Goal: Information Seeking & Learning: Check status

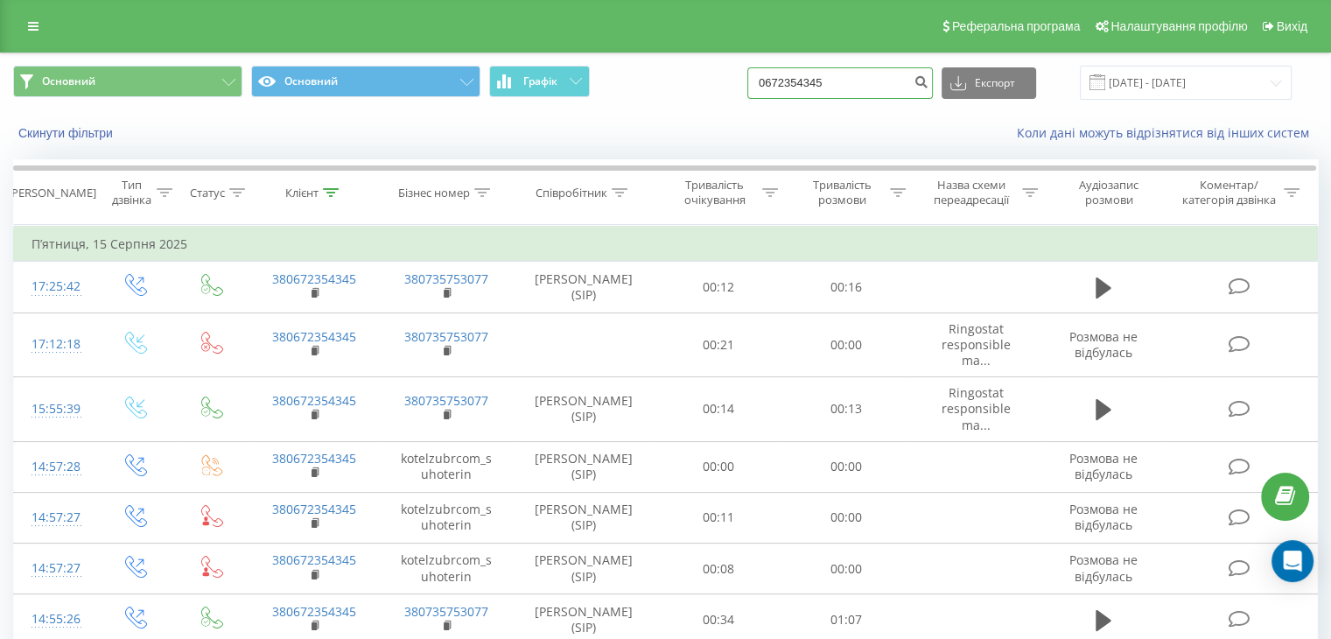
drag, startPoint x: 792, startPoint y: 78, endPoint x: 773, endPoint y: 78, distance: 19.3
click at [773, 78] on input "0672354345" at bounding box center [841, 83] width 186 height 32
paste input "986517470"
type input "0986517470"
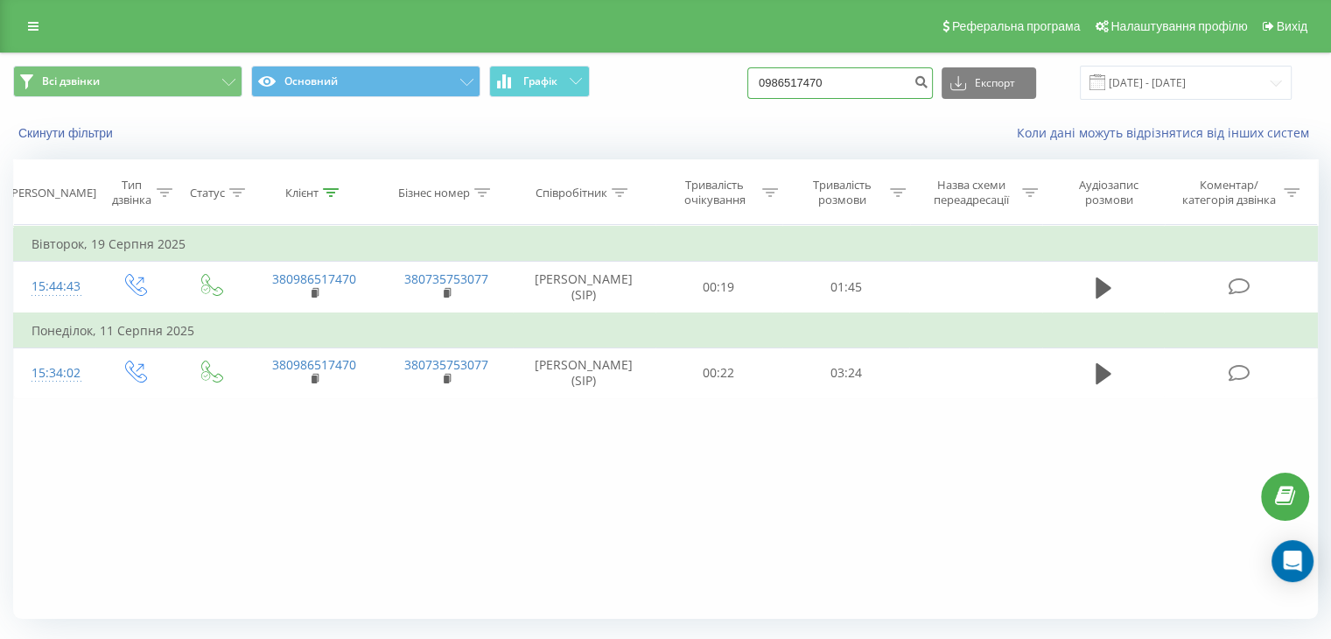
drag, startPoint x: 852, startPoint y: 88, endPoint x: 735, endPoint y: 80, distance: 116.7
click at [735, 80] on div "Всі дзвінки Основний Графік 0986517470 Експорт .csv .xls .xlsx 21.05.2025 - 21.…" at bounding box center [665, 83] width 1305 height 34
paste input "2561515"
type input "0982561515"
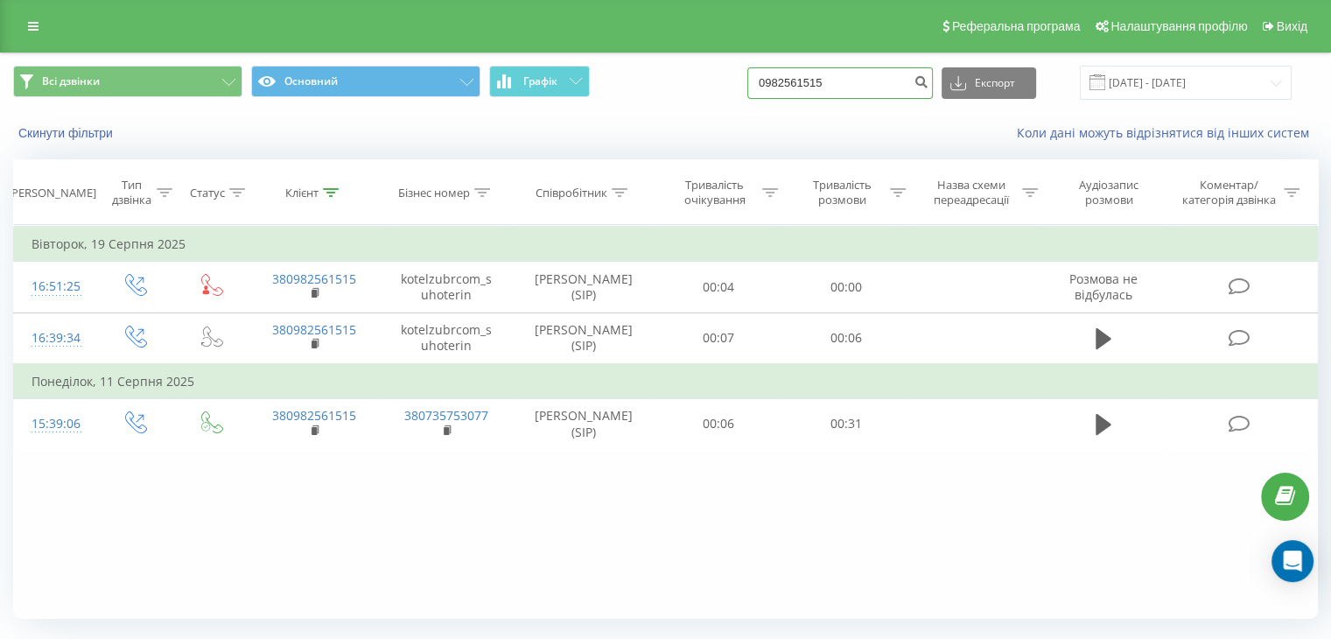
drag, startPoint x: 752, startPoint y: 77, endPoint x: 742, endPoint y: 77, distance: 9.6
click at [742, 77] on div "Всі дзвінки Основний Графік 0982561515 Експорт .csv .xls .xlsx [DATE] - [DATE]" at bounding box center [665, 83] width 1305 height 34
paste input "3"
type input "0932561515"
drag, startPoint x: 864, startPoint y: 77, endPoint x: 760, endPoint y: 70, distance: 104.4
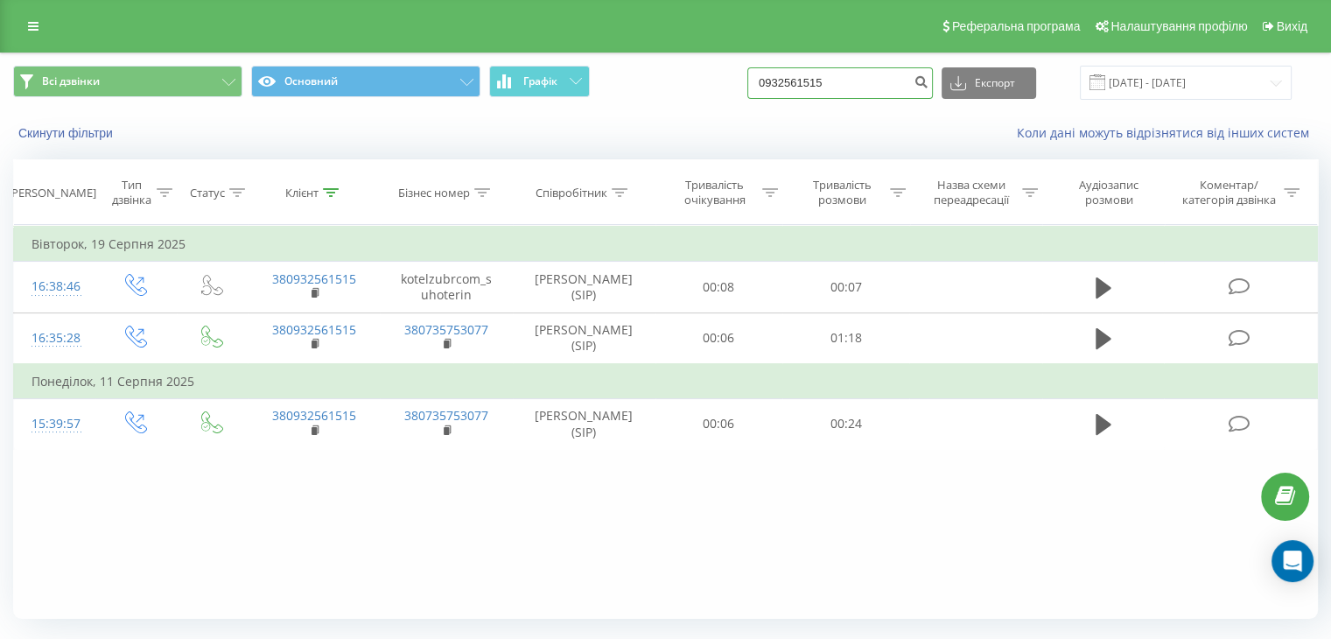
click at [760, 70] on div "Всі дзвінки Основний Графік 0932561515 Експорт .csv .xls .xlsx 21.05.2025 - 21.…" at bounding box center [665, 83] width 1305 height 34
paste input "800441693"
type input "0800441693"
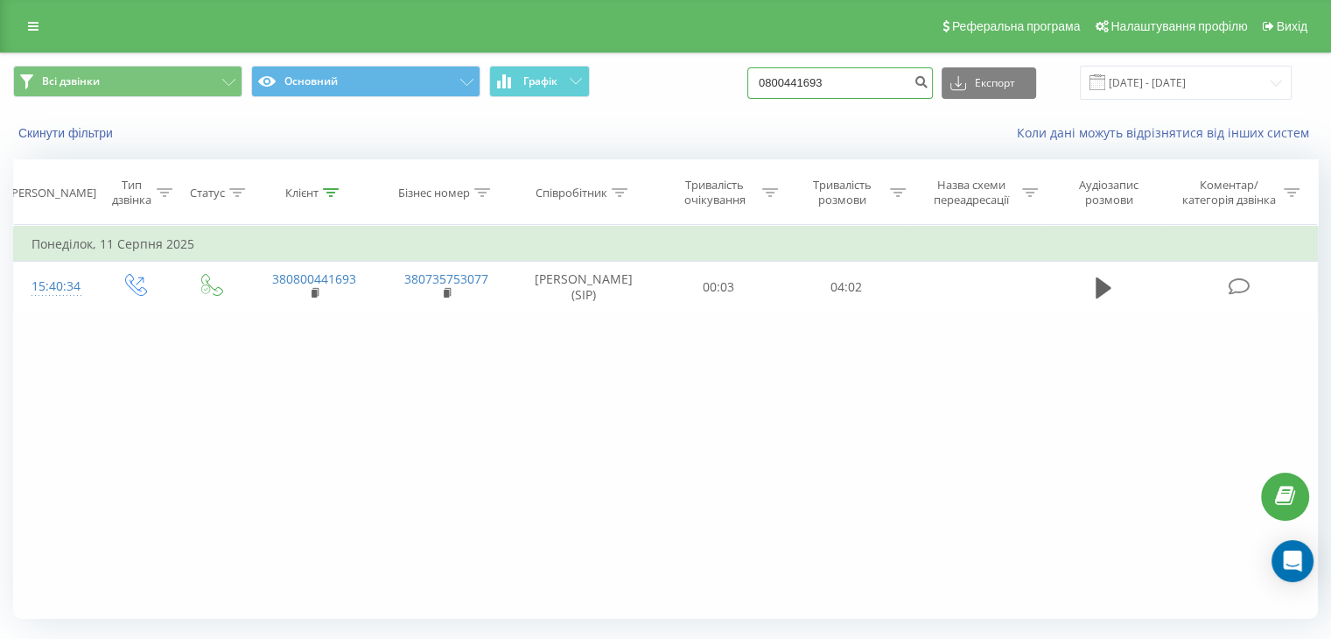
drag, startPoint x: 875, startPoint y: 79, endPoint x: 762, endPoint y: 67, distance: 114.4
click at [762, 67] on div "Всі дзвінки Основний Графік 0800441693 Експорт .csv .xls .xlsx 21.05.2025 - 21.…" at bounding box center [665, 83] width 1305 height 34
paste input "676326144"
type input "0676326144"
click at [929, 85] on icon "submit" at bounding box center [921, 79] width 15 height 11
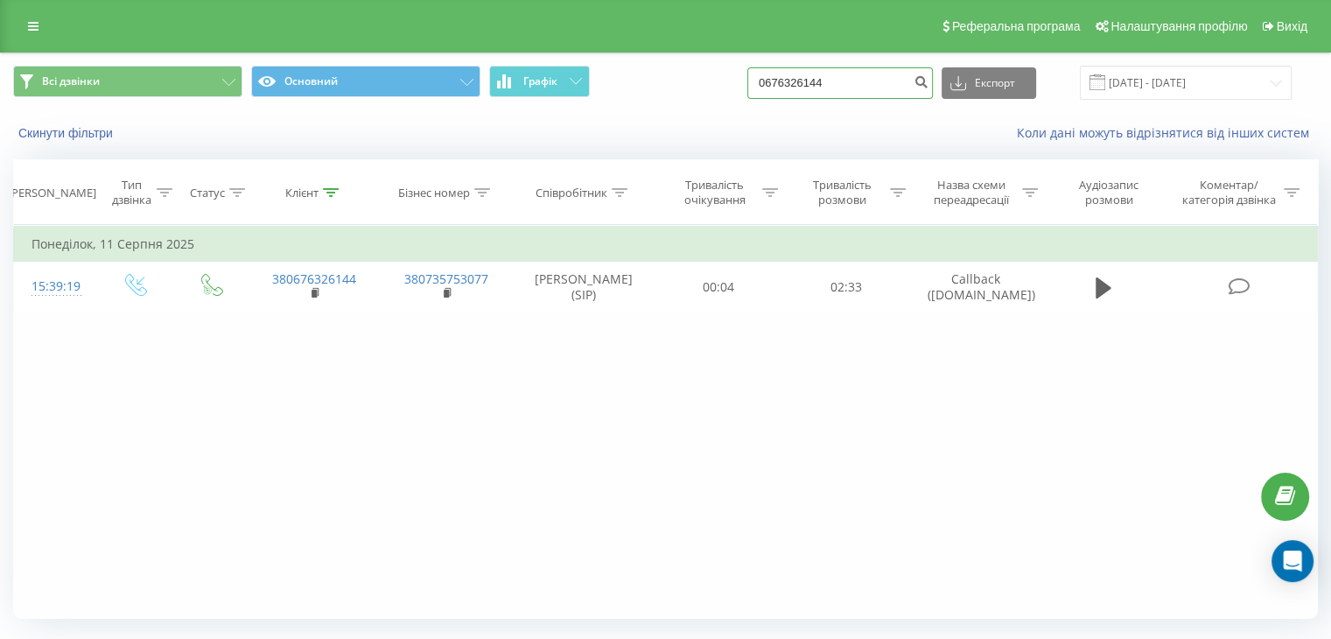
drag, startPoint x: 822, startPoint y: 75, endPoint x: 742, endPoint y: 75, distance: 79.7
click at [742, 75] on div "Всі дзвінки Основний Графік 0676326144 Експорт .csv .xls .xlsx 21.05.2025 - 21.…" at bounding box center [665, 83] width 1305 height 34
paste input "60775373"
type input "0660775373"
click at [929, 84] on icon "submit" at bounding box center [921, 79] width 15 height 11
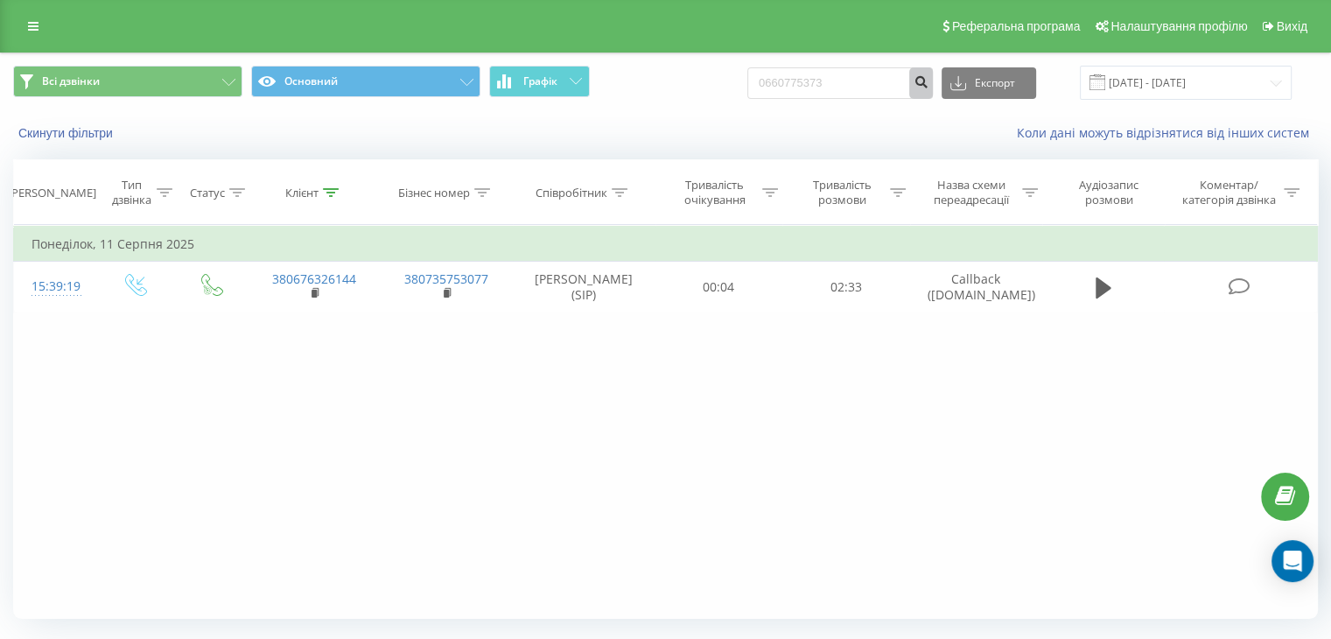
click at [929, 84] on icon "submit" at bounding box center [921, 79] width 15 height 11
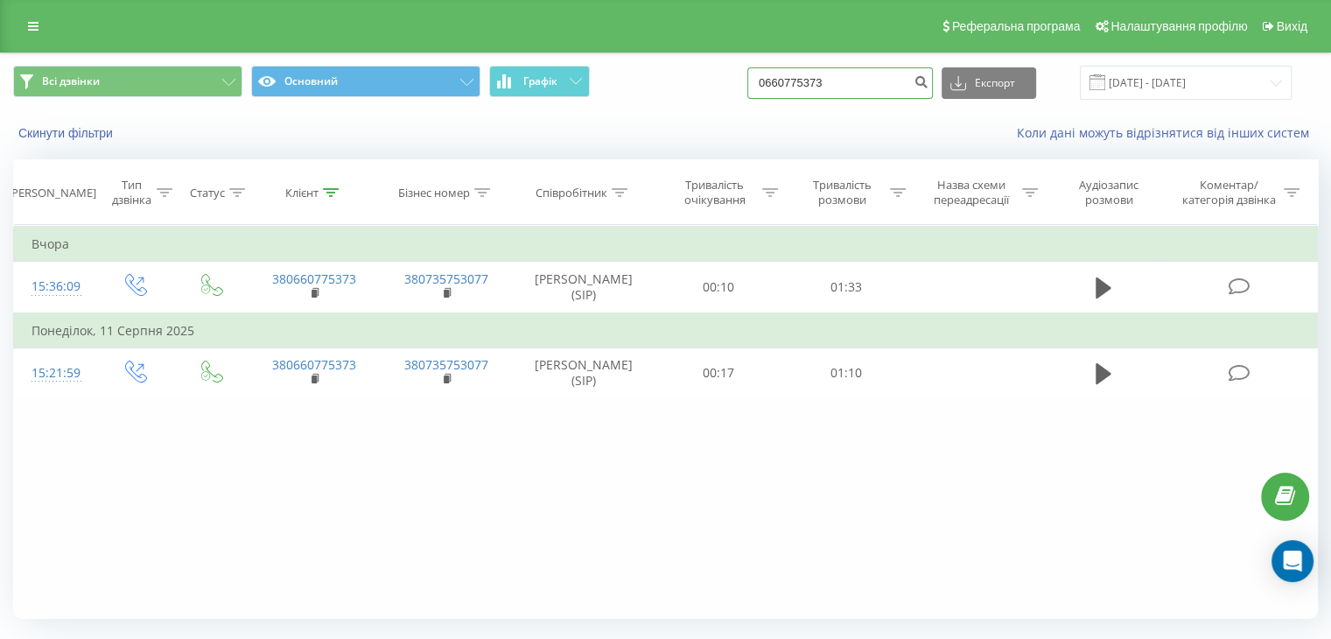
drag, startPoint x: 855, startPoint y: 81, endPoint x: 763, endPoint y: 79, distance: 91.9
click at [763, 79] on div "Всі дзвінки Основний Графік 0660775373 Експорт .csv .xls .xlsx 21.05.2025 - 21.…" at bounding box center [665, 83] width 1305 height 34
paste input "951677802"
type input "0951677802"
click at [929, 78] on icon "submit" at bounding box center [921, 79] width 15 height 11
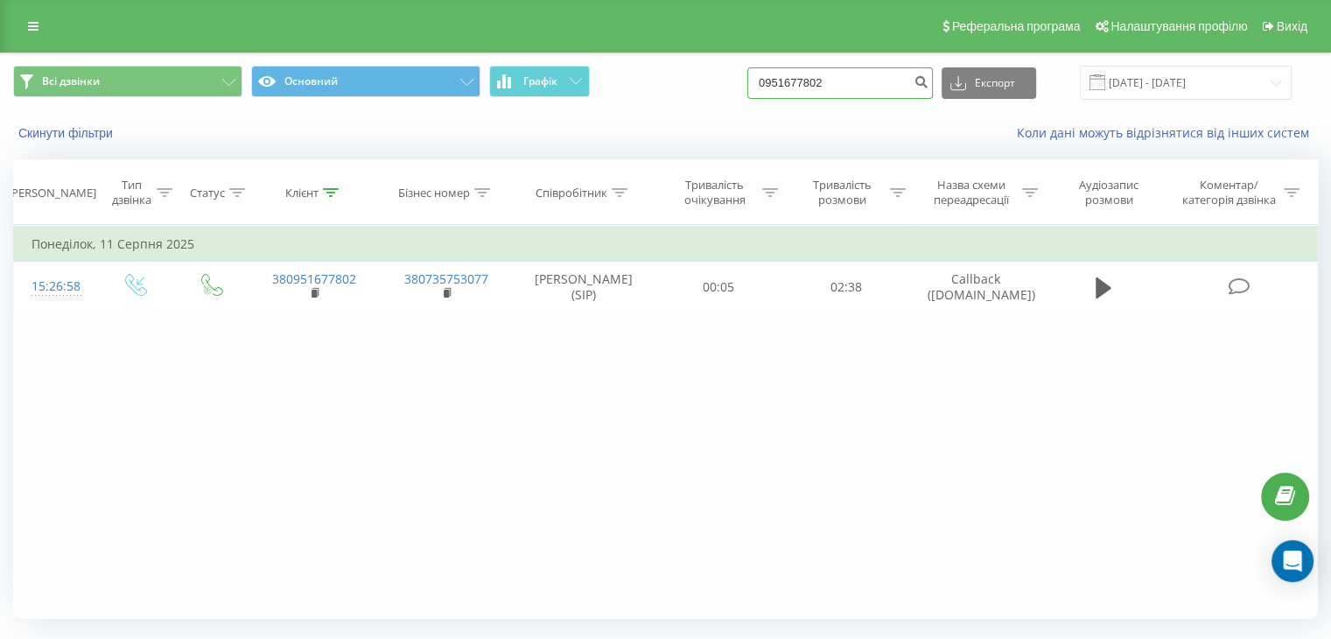
drag, startPoint x: 865, startPoint y: 81, endPoint x: 726, endPoint y: 70, distance: 139.6
click at [726, 70] on div "Всі дзвінки Основний Графік 0951677802 Експорт .csv .xls .xlsx [DATE] - [DATE]" at bounding box center [665, 83] width 1305 height 34
paste input "541183"
type input "0951541183"
click at [929, 78] on icon "submit" at bounding box center [921, 79] width 15 height 11
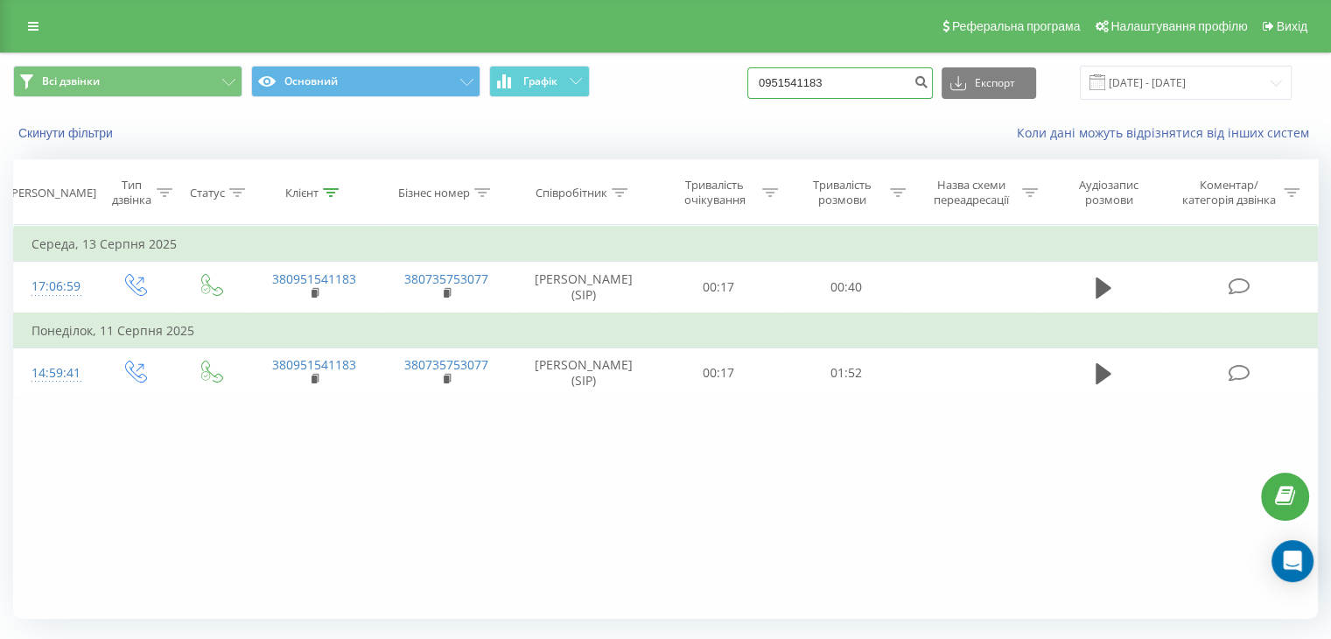
drag, startPoint x: 858, startPoint y: 74, endPoint x: 743, endPoint y: 73, distance: 114.7
click at [743, 73] on div "Всі дзвінки Основний Графік 0951541183 Експорт .csv .xls .xlsx [DATE] - [DATE]" at bounding box center [665, 83] width 1305 height 34
paste input "72535439"
type input "0972535439"
click at [929, 78] on icon "submit" at bounding box center [921, 79] width 15 height 11
